Goal: Feedback & Contribution: Submit feedback/report problem

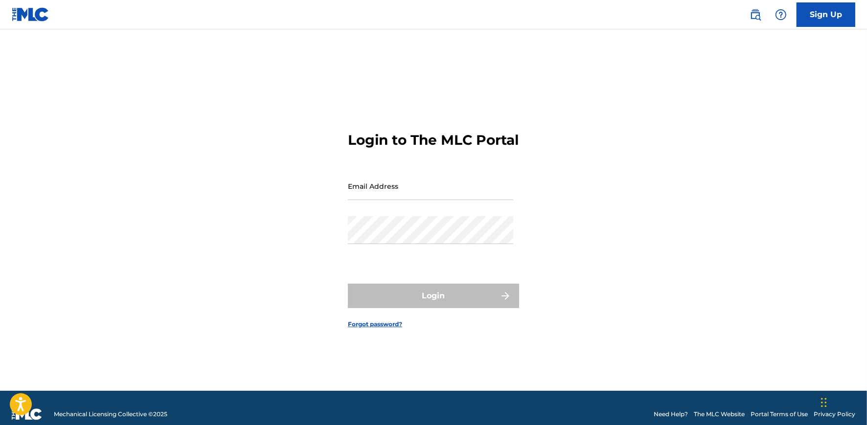
click at [421, 198] on input "Email Address" at bounding box center [430, 186] width 165 height 28
type input "[PERSON_NAME][EMAIL_ADDRESS][DOMAIN_NAME]"
click at [422, 193] on input "Email Address" at bounding box center [430, 186] width 165 height 28
type input "mgmt.theamericandawn@gmail.com"
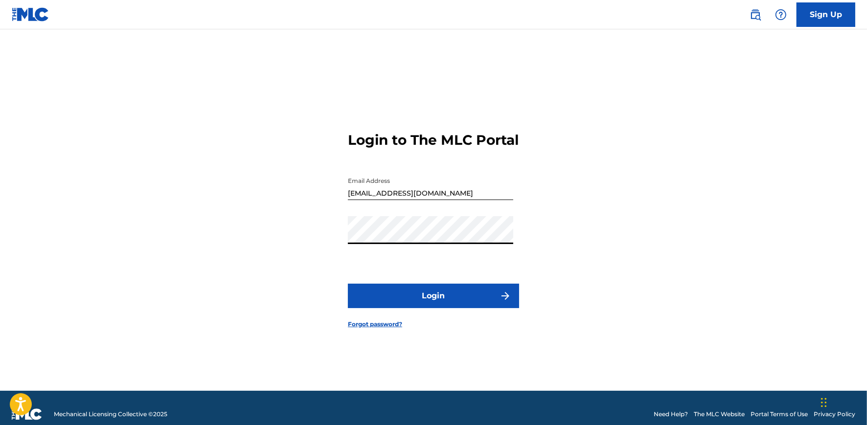
click at [430, 306] on button "Login" at bounding box center [433, 296] width 171 height 24
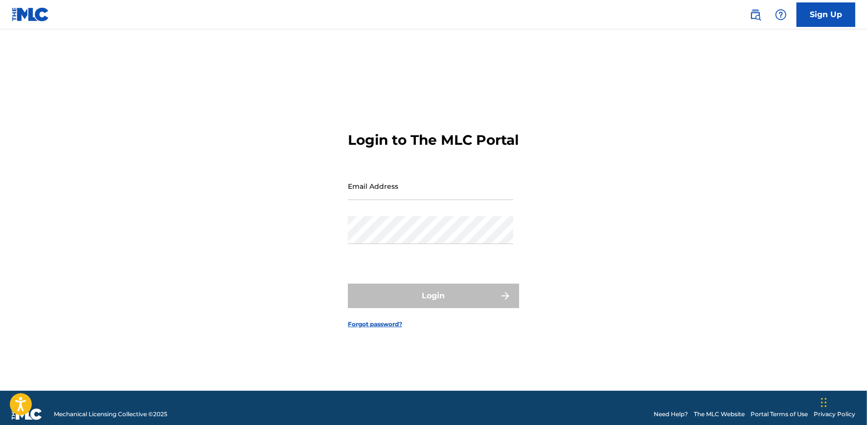
click at [426, 193] on input "Email Address" at bounding box center [430, 186] width 165 height 28
type input "mgmt.theamericandawn@gmail.com"
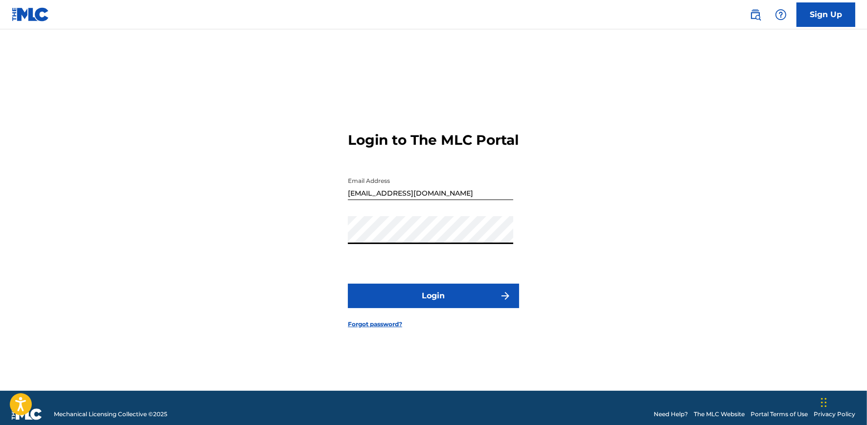
click at [438, 304] on button "Login" at bounding box center [433, 296] width 171 height 24
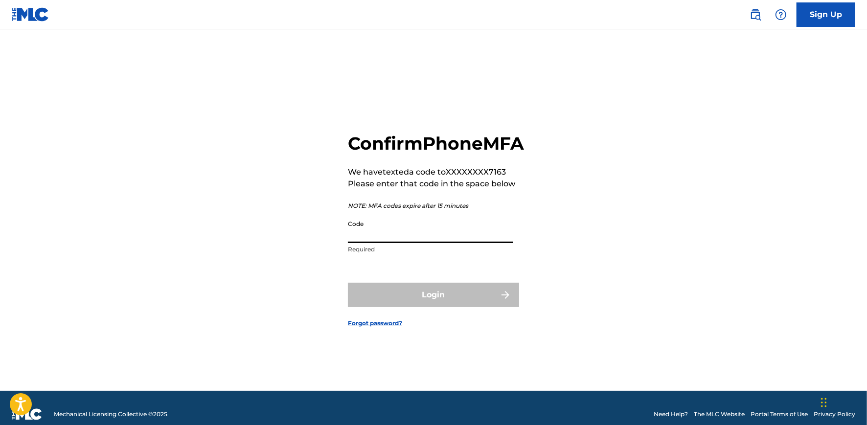
click at [422, 243] on input "Code" at bounding box center [430, 229] width 165 height 28
click at [293, 260] on div "Confirm Phone MFA We have texted a code to XXXXXXXX7163 Please enter that code …" at bounding box center [433, 222] width 685 height 337
click at [379, 243] on input "Code" at bounding box center [430, 229] width 165 height 28
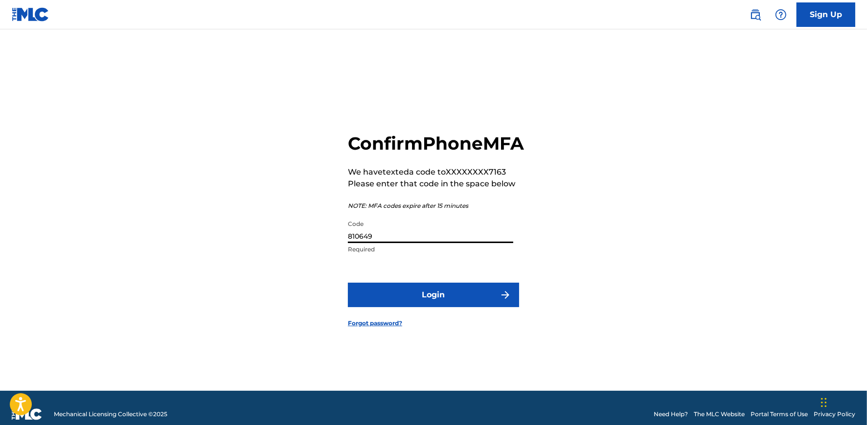
type input "810649"
click at [462, 301] on button "Login" at bounding box center [433, 295] width 171 height 24
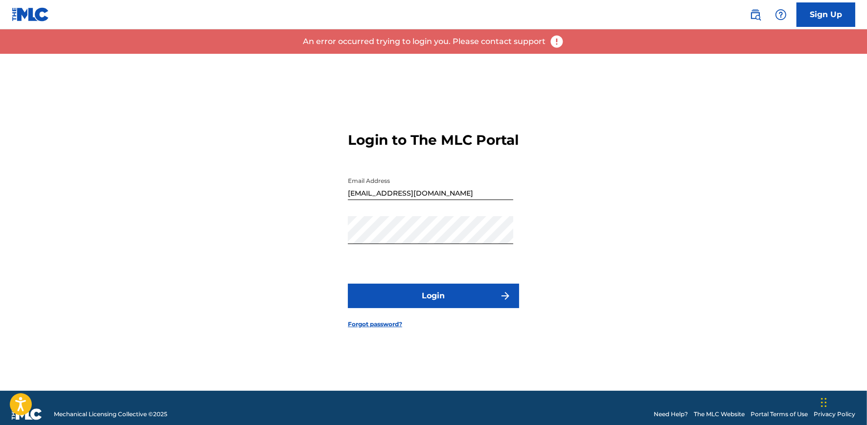
click at [447, 303] on button "Login" at bounding box center [433, 296] width 171 height 24
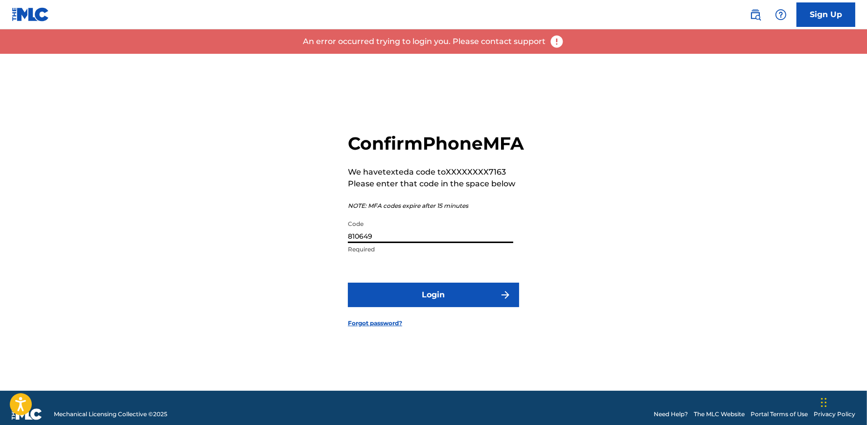
drag, startPoint x: 382, startPoint y: 245, endPoint x: 330, endPoint y: 246, distance: 51.4
click at [330, 246] on div "Confirm Phone MFA We have texted a code to XXXXXXXX7163 Please enter that code …" at bounding box center [433, 222] width 685 height 337
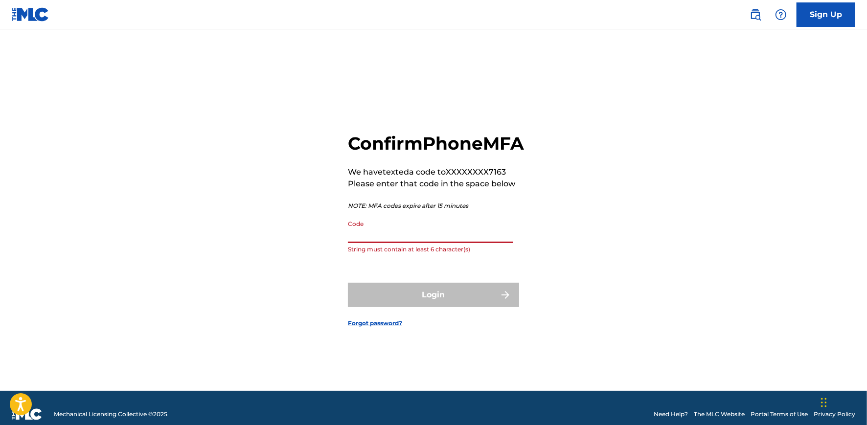
click at [391, 241] on input "Code" at bounding box center [430, 229] width 165 height 28
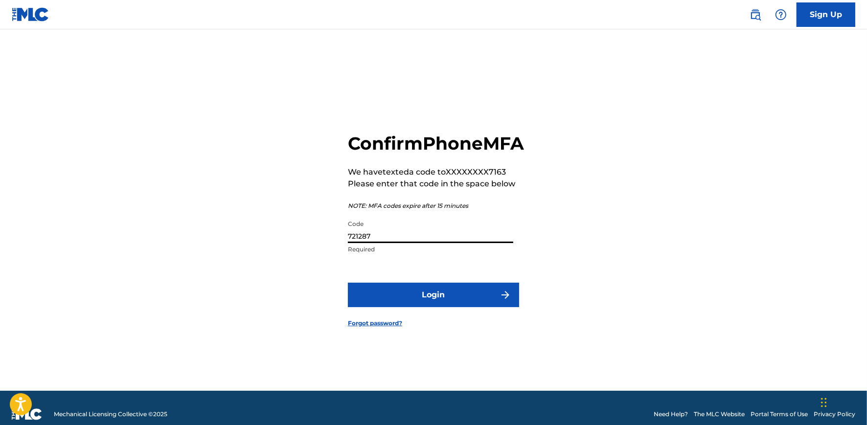
type input "721287"
click at [446, 307] on button "Login" at bounding box center [433, 295] width 171 height 24
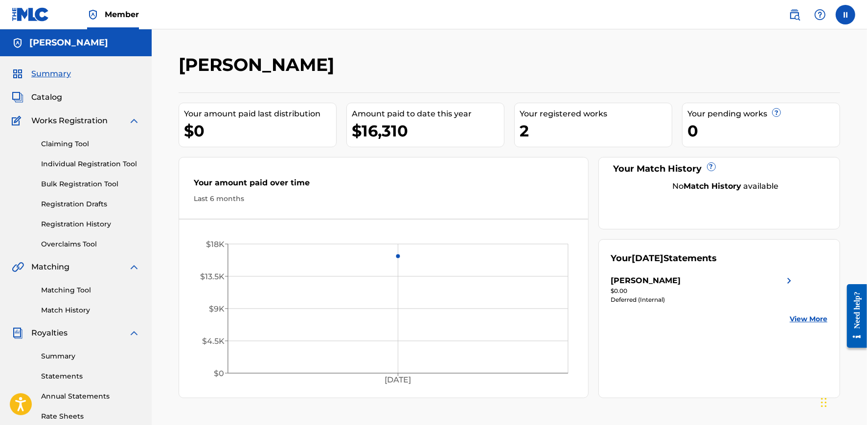
click at [62, 355] on link "Summary" at bounding box center [90, 356] width 99 height 10
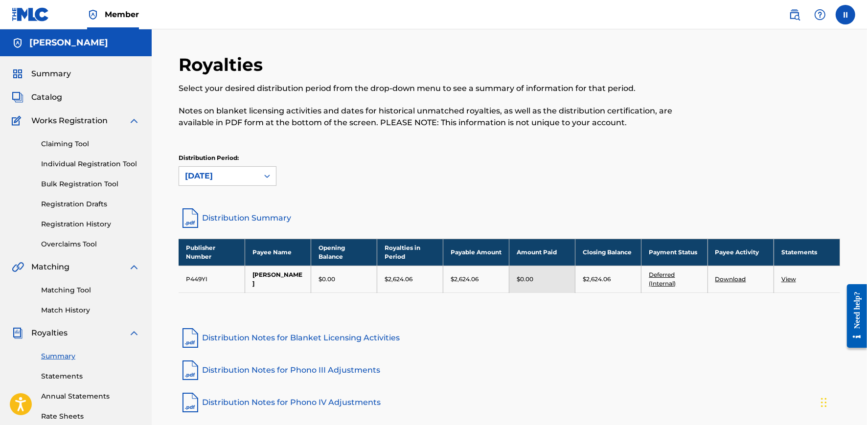
click at [666, 275] on link "Deferred (Internal)" at bounding box center [662, 279] width 27 height 16
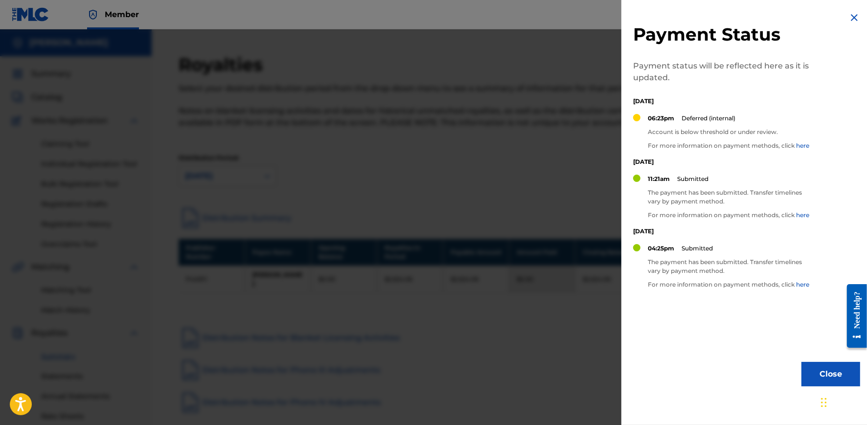
click at [804, 147] on link "here" at bounding box center [802, 145] width 13 height 7
click at [851, 19] on img at bounding box center [855, 18] width 12 height 12
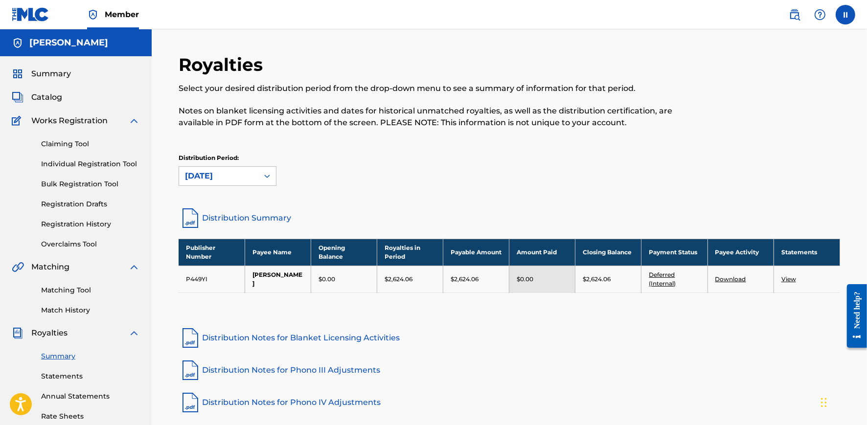
click at [853, 317] on div "Need help?" at bounding box center [856, 309] width 13 height 37
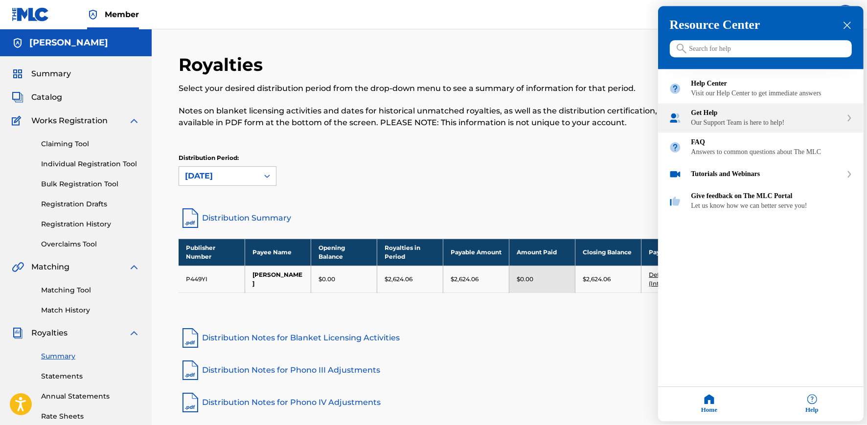
click at [848, 122] on icon "Get Help" at bounding box center [850, 118] width 6 height 7
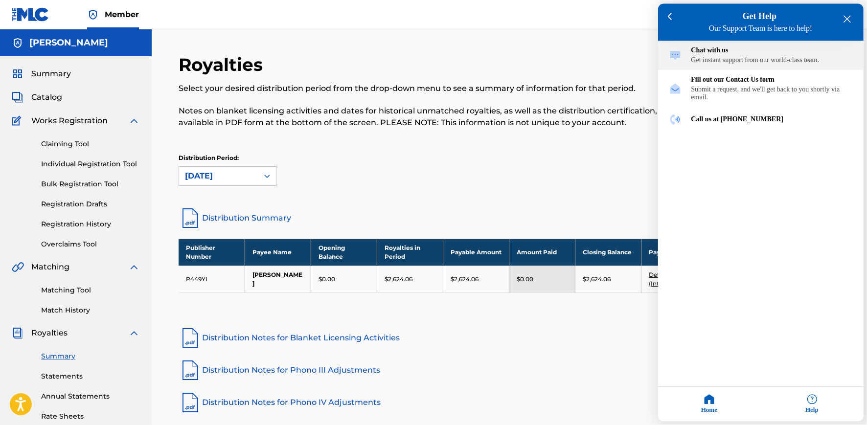
click at [767, 65] on div "Get instant support from our world-class team." at bounding box center [773, 61] width 162 height 8
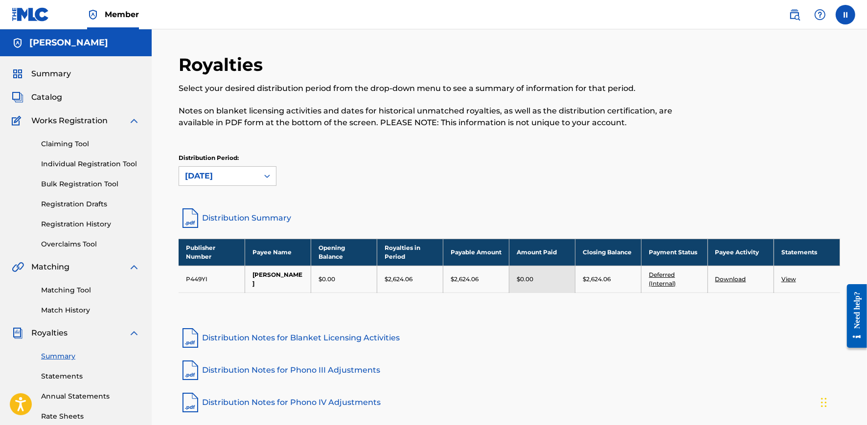
click at [472, 188] on div "Distribution Period: August 2025" at bounding box center [510, 174] width 662 height 41
click at [844, 17] on label at bounding box center [846, 15] width 20 height 20
click at [846, 15] on input "II Isaak Isbell mgmt.theamericandawn@gmail.com Notification Preferences Profile…" at bounding box center [846, 15] width 0 height 0
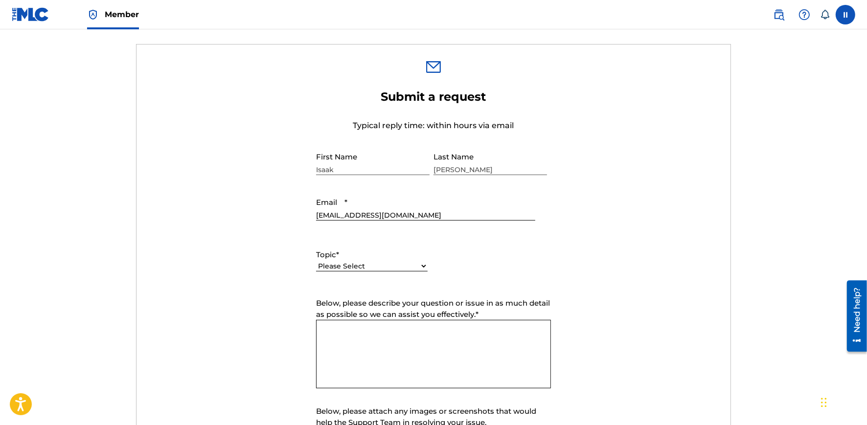
scroll to position [294, 0]
click at [422, 263] on select "Please Select I need help with my account I need help with managing my catalog …" at bounding box center [372, 266] width 112 height 10
select select "I need help with payment"
click at [316, 261] on select "Please Select I need help with my account I need help with managing my catalog …" at bounding box center [372, 266] width 112 height 10
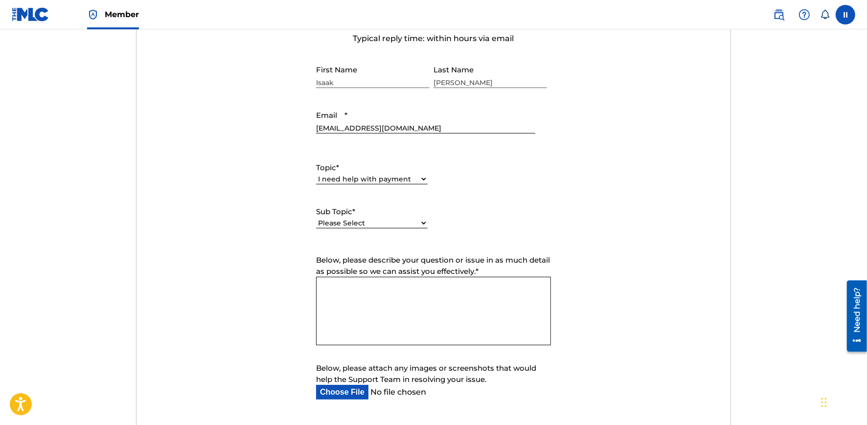
scroll to position [440, 0]
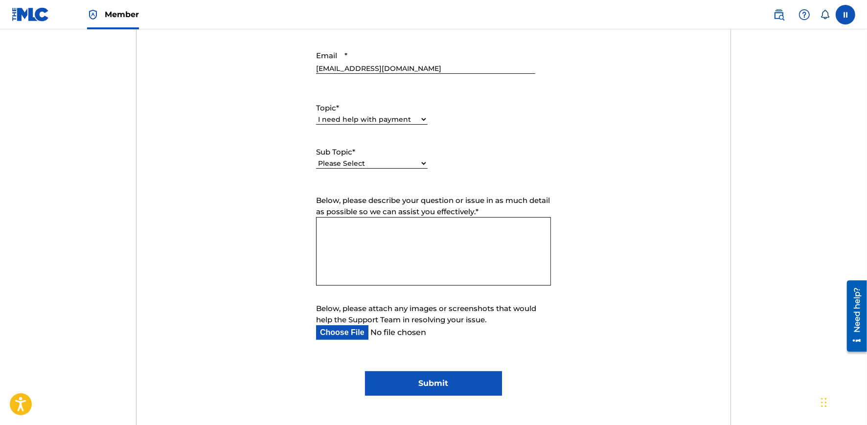
click at [385, 242] on textarea "Below, please describe your question or issue in as much detail as possible so …" at bounding box center [433, 251] width 235 height 69
click at [506, 229] on textarea "Please advise as to why my payment is showing" at bounding box center [433, 251] width 235 height 69
type textarea "Please advise as to why my payment is showing status as "Deferred (internal)?"
click at [440, 382] on input "Submit" at bounding box center [433, 383] width 137 height 24
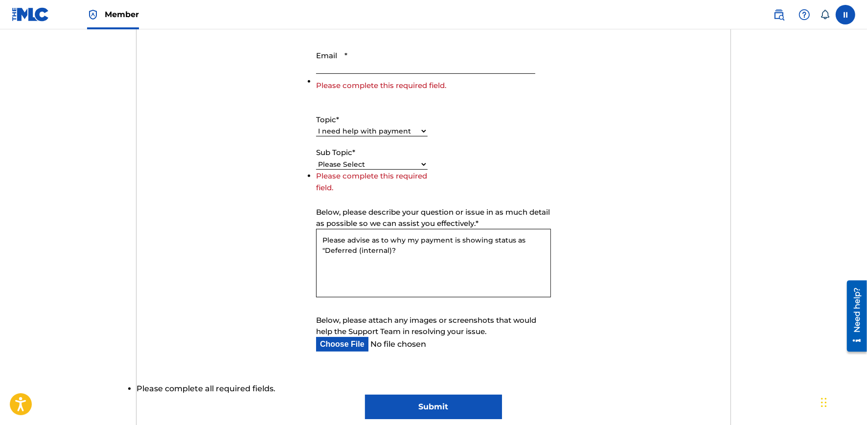
click at [380, 161] on select "Please Select I need help setting up my payment information in The MLC Portal I…" at bounding box center [372, 165] width 112 height 10
select select "I need a payment error resolved"
click at [316, 170] on select "Please Select I need help setting up my payment information in The MLC Portal I…" at bounding box center [372, 165] width 112 height 10
click at [398, 129] on select "Please Select I need help with my account I need help with managing my catalog …" at bounding box center [372, 131] width 112 height 10
click at [316, 126] on select "Please Select I need help with my account I need help with managing my catalog …" at bounding box center [372, 131] width 112 height 10
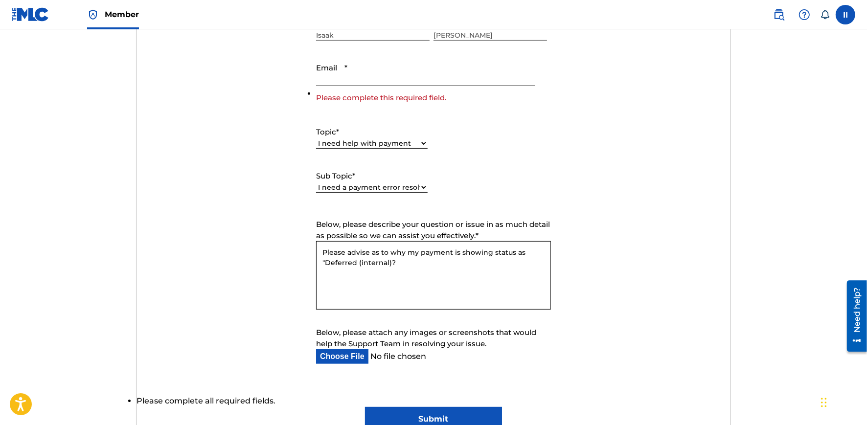
scroll to position [343, 0]
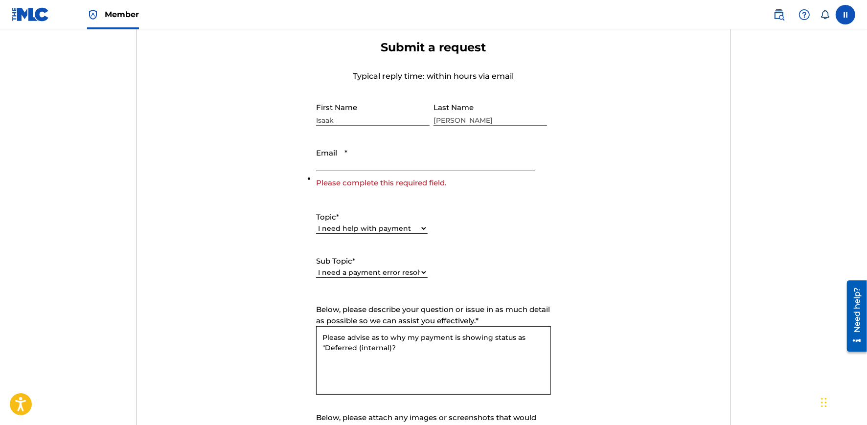
click at [372, 165] on input "Email *" at bounding box center [425, 157] width 219 height 28
type input "mgmt.theamericandawn@gmail.com"
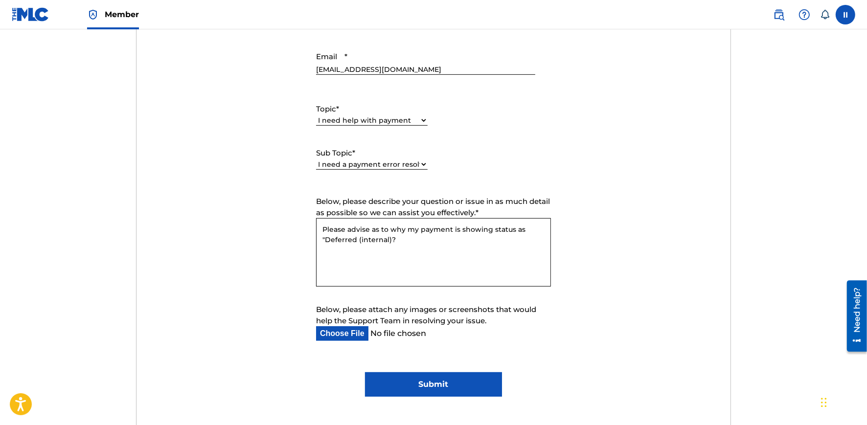
scroll to position [538, 0]
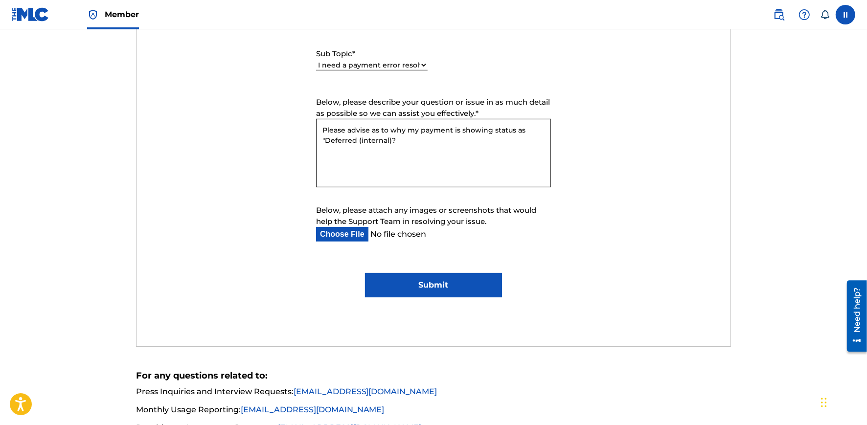
click at [439, 284] on input "Submit" at bounding box center [433, 285] width 137 height 24
